Goal: Task Accomplishment & Management: Use online tool/utility

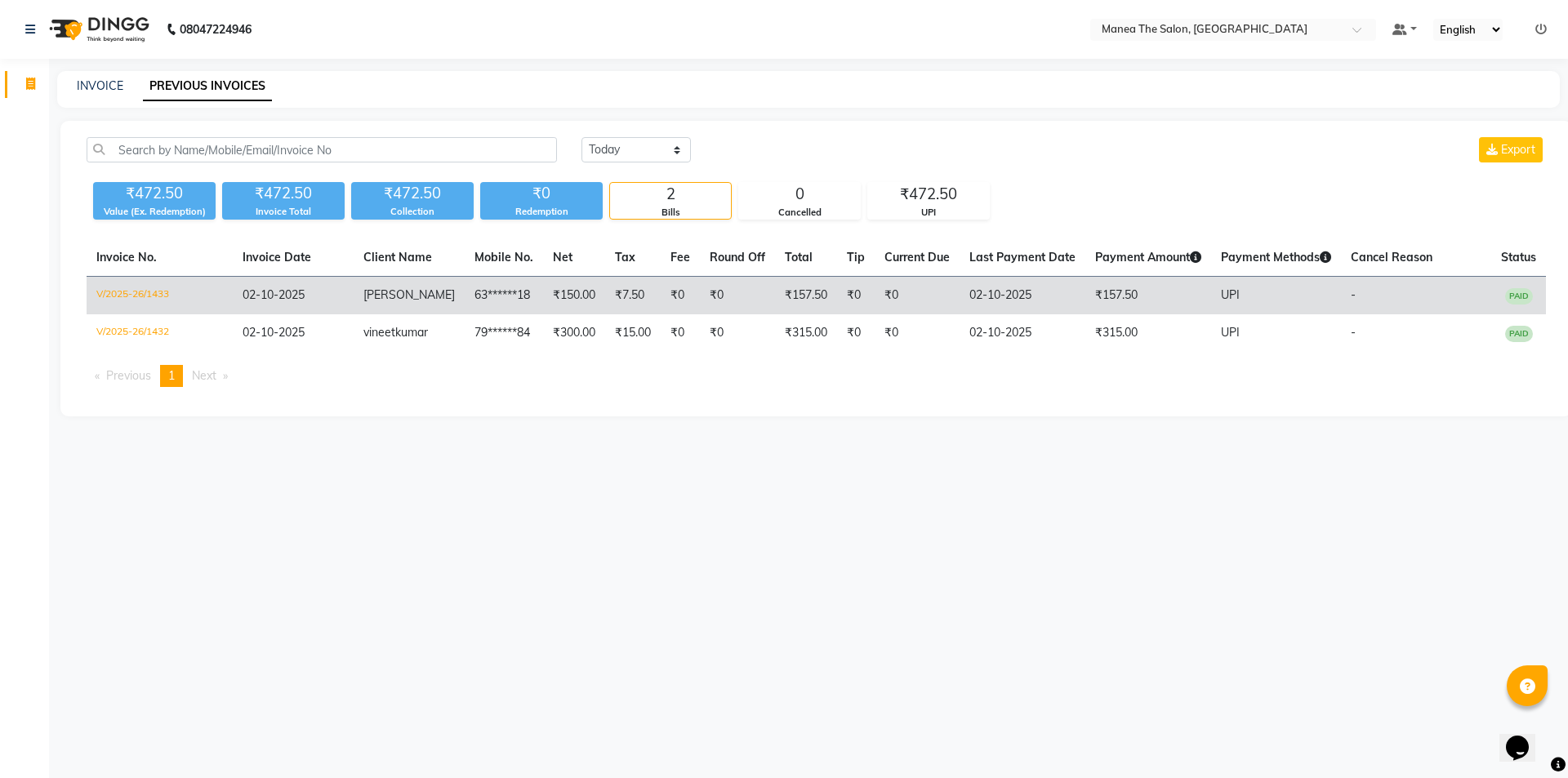
click at [323, 283] on td "02-10-2025" at bounding box center [293, 295] width 122 height 38
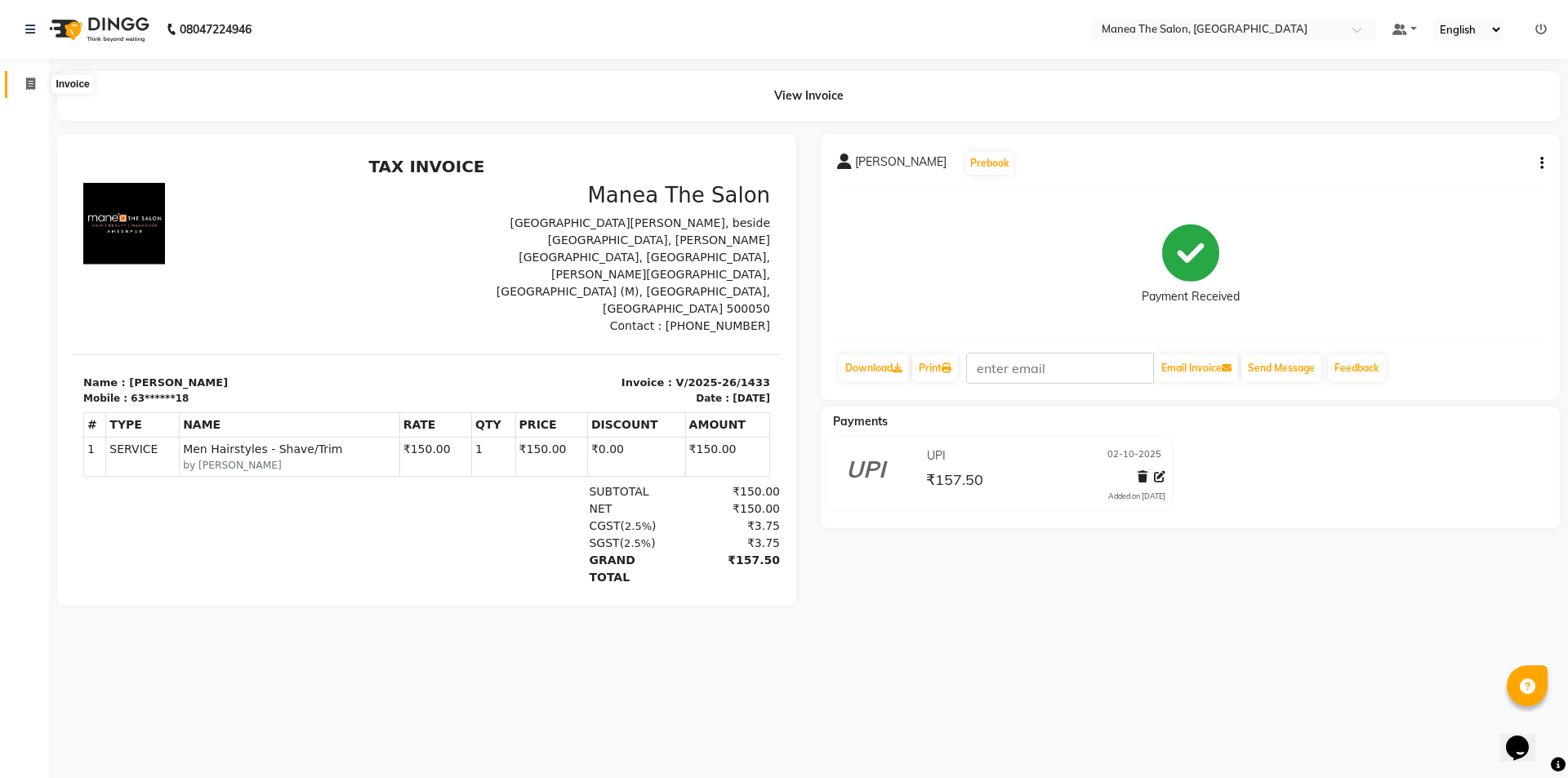
click at [33, 88] on icon at bounding box center [30, 84] width 9 height 13
select select "6397"
select select "service"
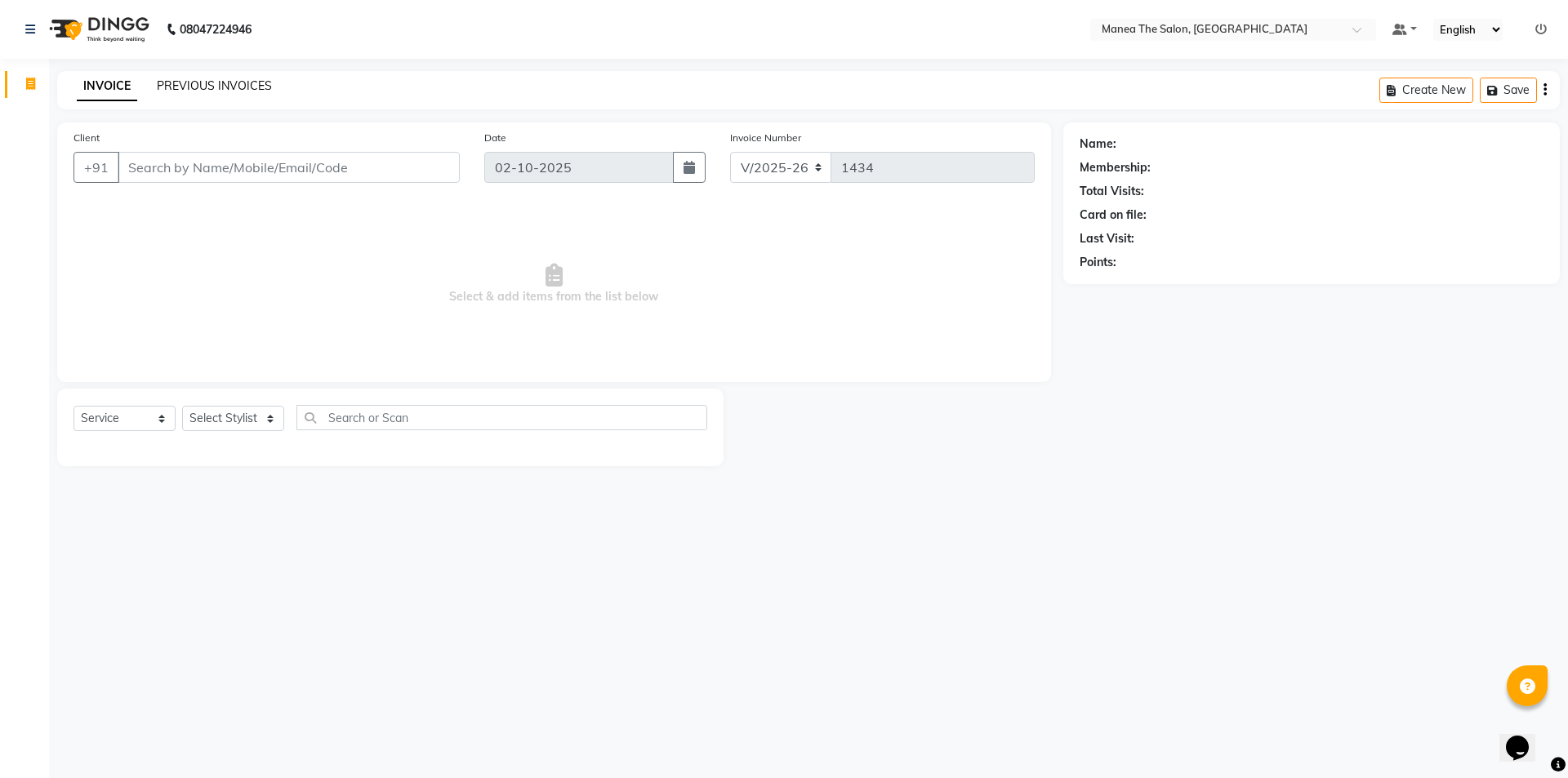
click at [267, 84] on div "INVOICE PREVIOUS INVOICES" at bounding box center [174, 87] width 234 height 19
click at [260, 82] on link "PREVIOUS INVOICES" at bounding box center [214, 86] width 115 height 14
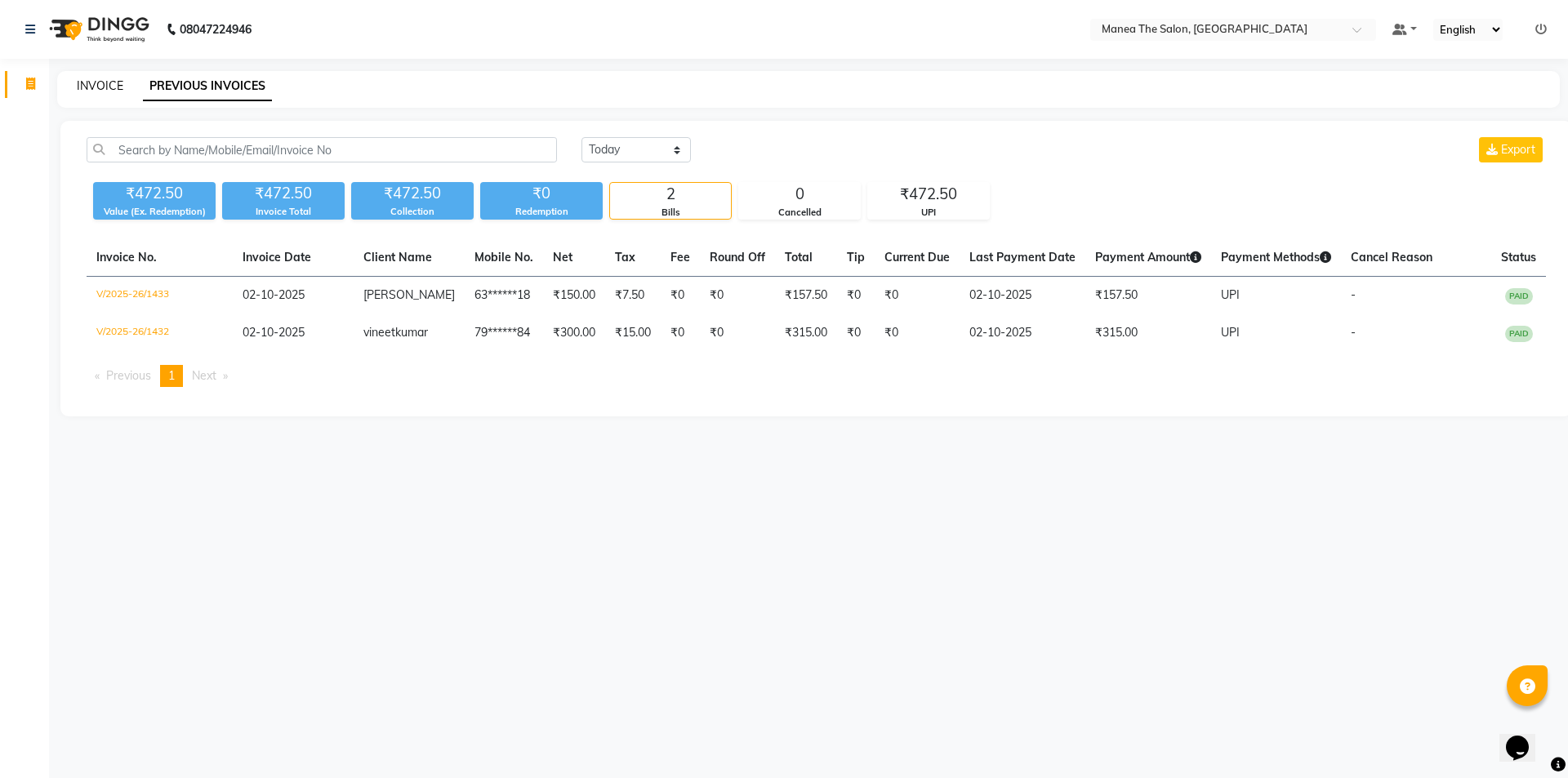
click at [89, 90] on link "INVOICE" at bounding box center [100, 86] width 47 height 14
select select "service"
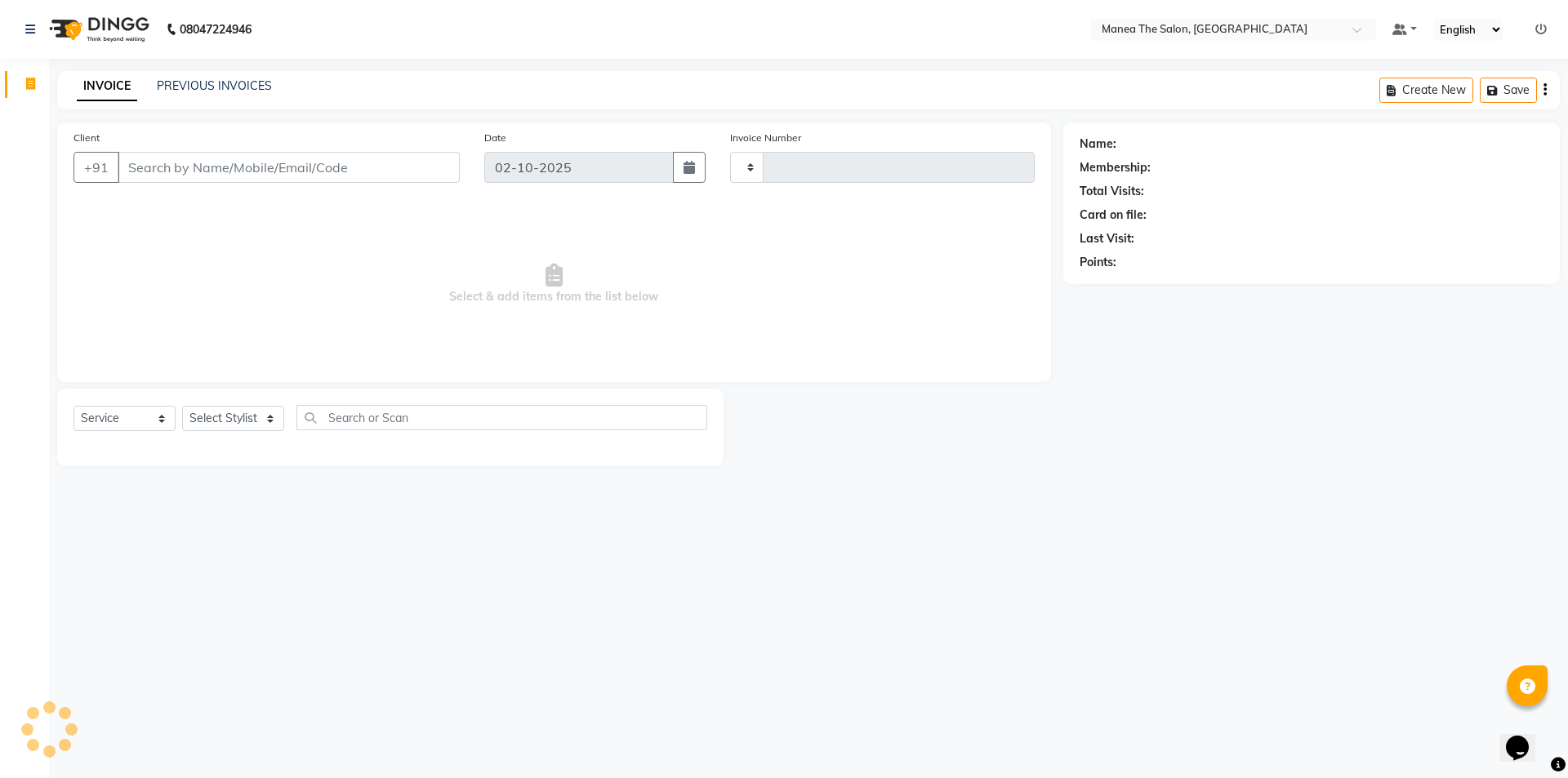
type input "1434"
select select "6397"
click at [214, 415] on select "Select Stylist [PERSON_NAME] [PERSON_NAME] Aruna [PERSON_NAME] Manager [PERSON_…" at bounding box center [233, 419] width 102 height 25
